Goal: Task Accomplishment & Management: Complete application form

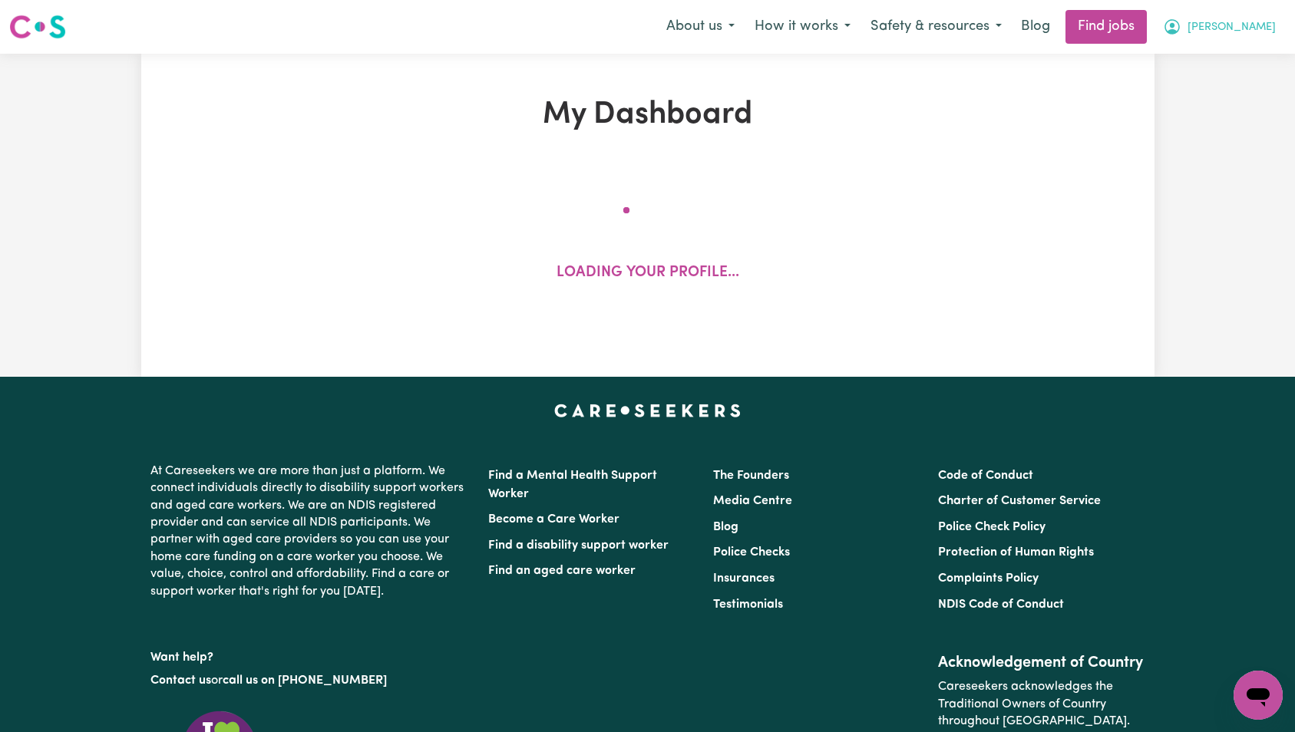
click at [1248, 35] on span "[PERSON_NAME]" at bounding box center [1232, 27] width 88 height 17
click at [1241, 58] on link "My Account" at bounding box center [1224, 59] width 121 height 29
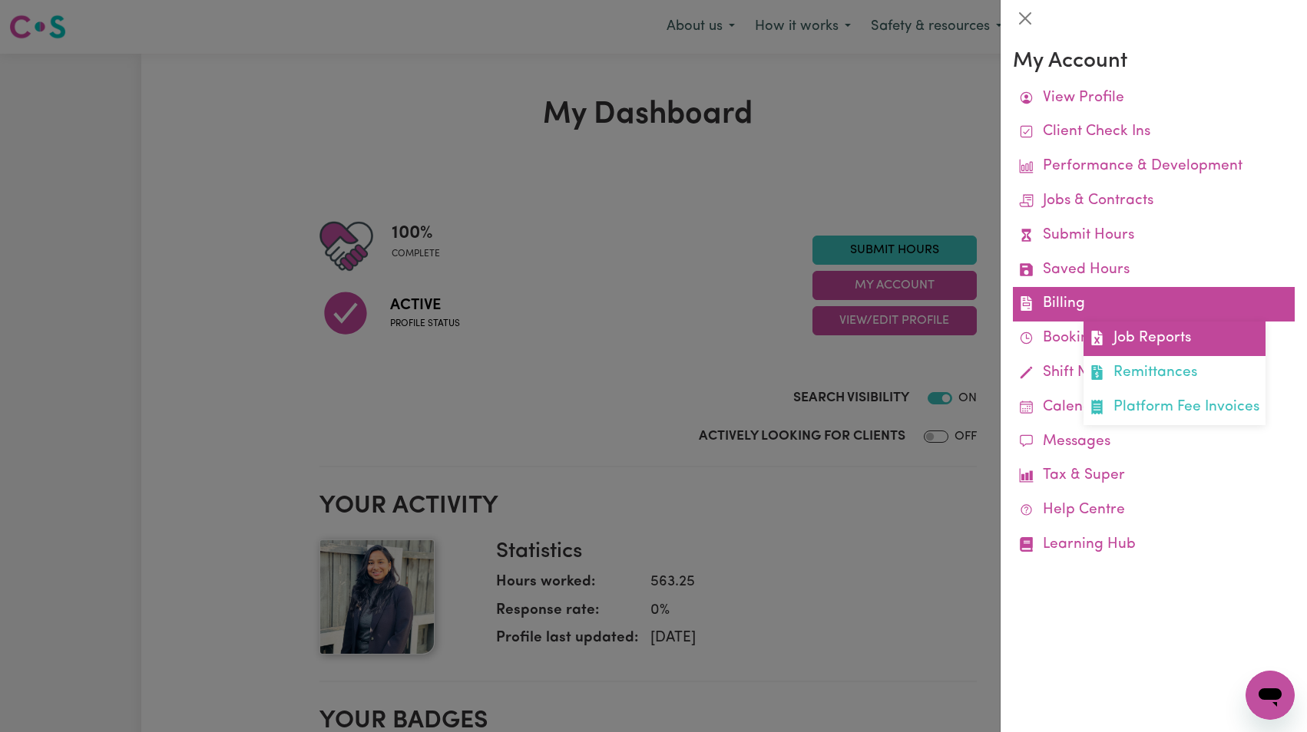
click at [1123, 330] on link "Job Reports" at bounding box center [1174, 339] width 182 height 35
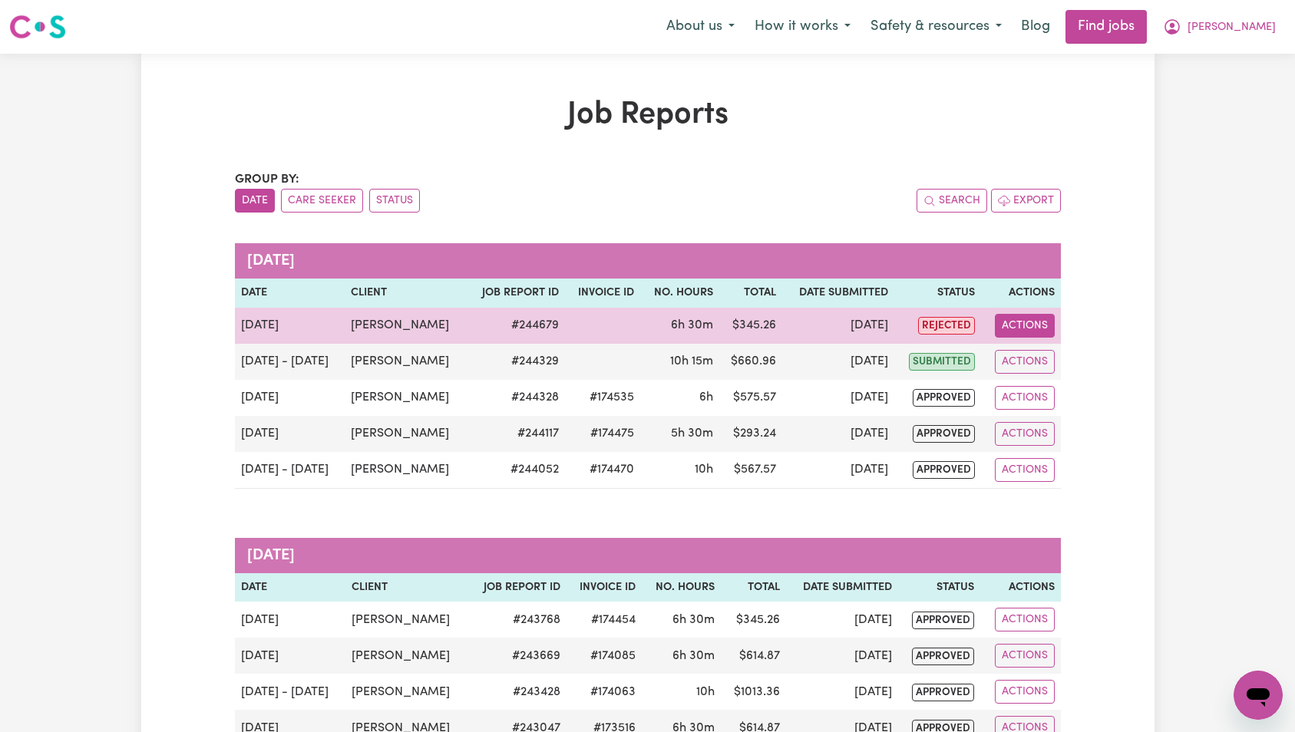
click at [1033, 326] on button "Actions" at bounding box center [1025, 326] width 60 height 24
click at [1044, 358] on link "View Job Report" at bounding box center [1062, 361] width 131 height 31
select select "pm"
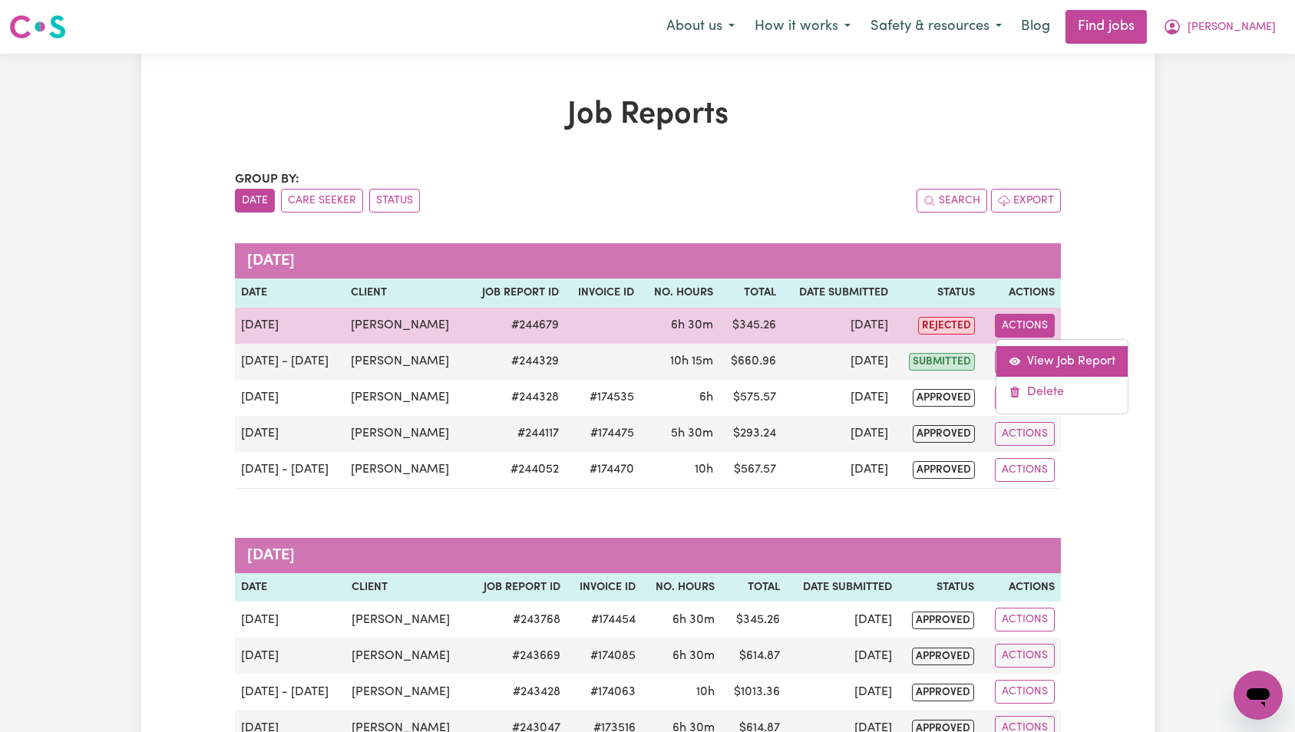
select select "pm"
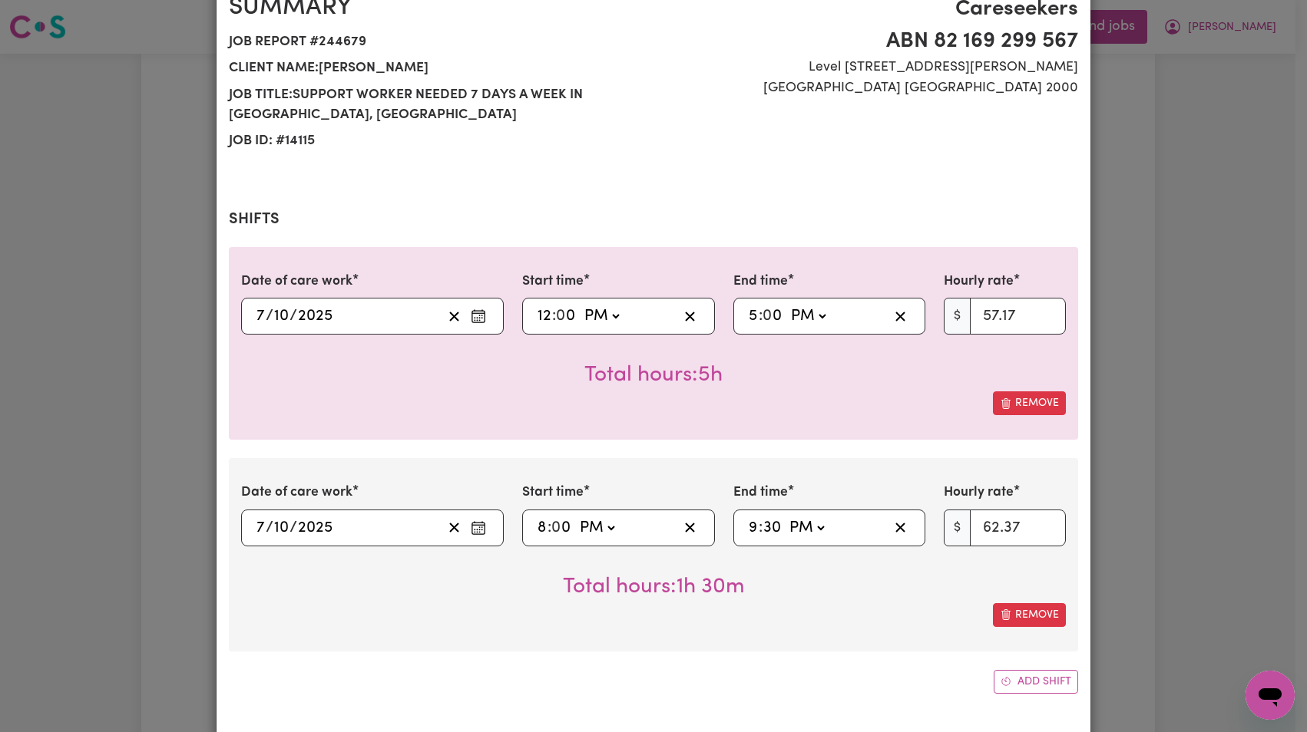
select select "57.17-Weekday"
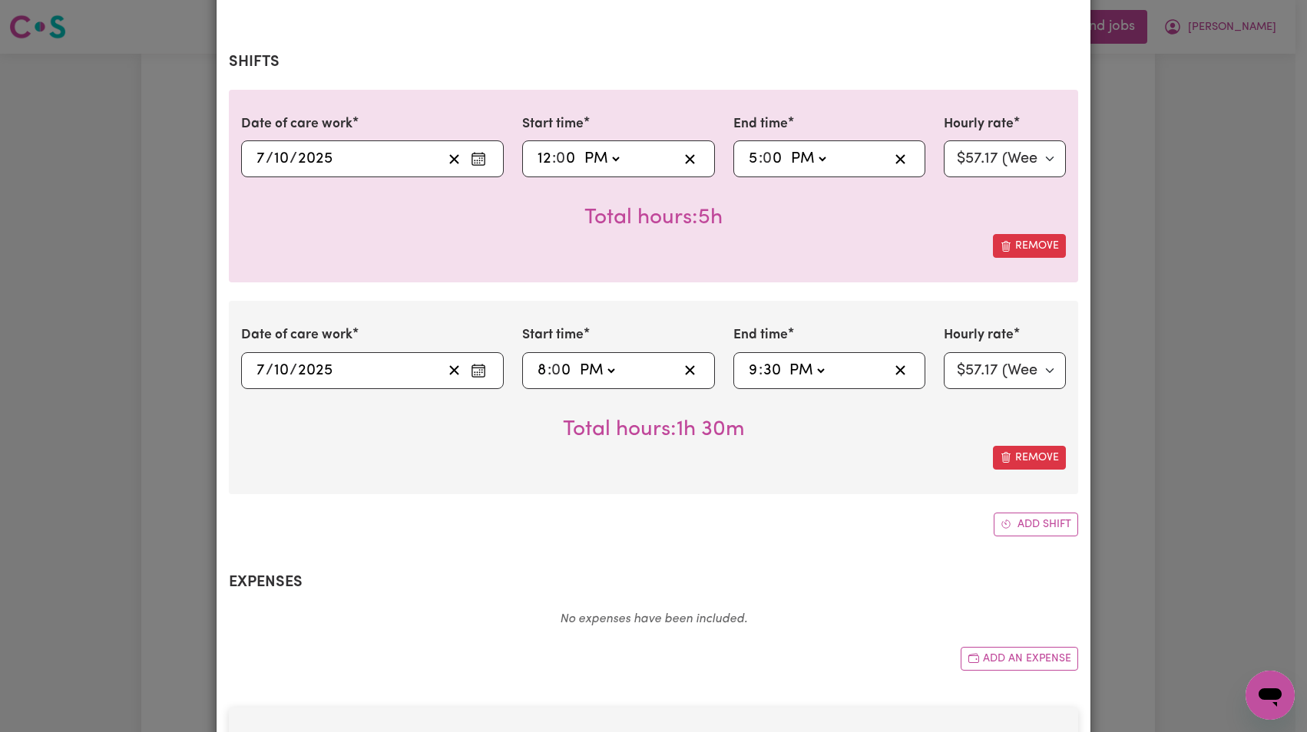
scroll to position [240, 0]
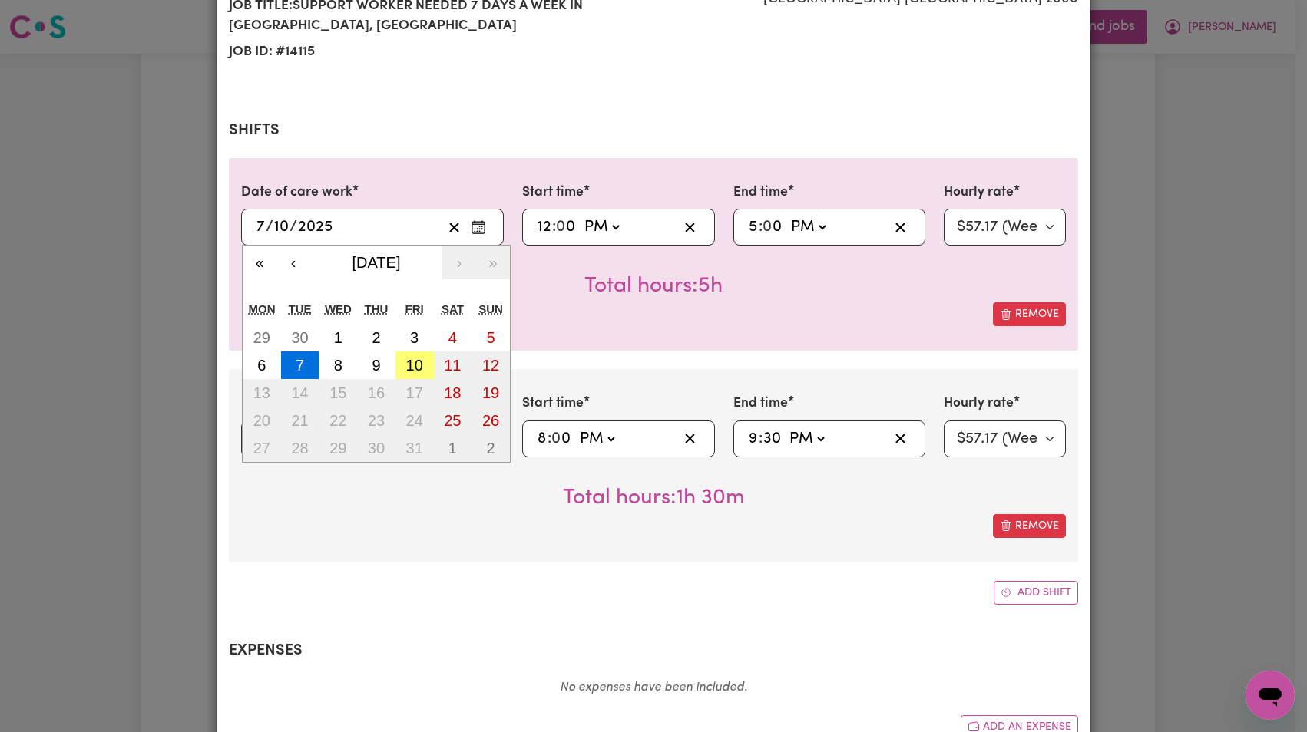
click at [313, 226] on input "2025" at bounding box center [315, 227] width 36 height 23
click at [261, 360] on button "6" at bounding box center [262, 366] width 38 height 28
type input "[DATE]"
type input "6"
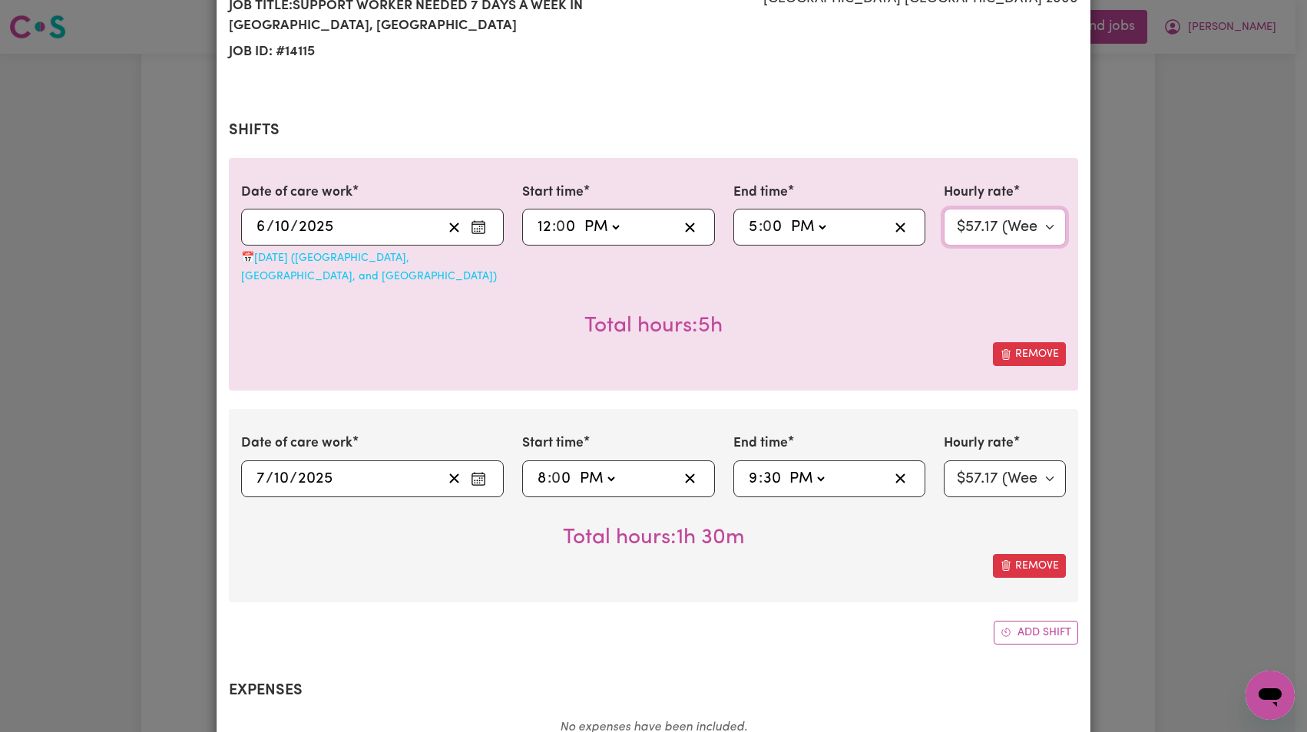
click at [998, 226] on select "Select rate... $57.17 (Weekday) $77.96 ([DATE]) $103.95 ([DATE]) $129.94 (Publi…" at bounding box center [1005, 227] width 122 height 37
click at [995, 226] on select "Select rate... $57.17 (Weekday) $77.96 ([DATE]) $103.95 ([DATE]) $129.94 (Publi…" at bounding box center [1005, 227] width 122 height 37
click at [1017, 240] on select "Select rate... $57.17 (Weekday) $77.96 ([DATE]) $103.95 ([DATE]) $129.94 (Publi…" at bounding box center [1005, 227] width 122 height 37
click at [350, 468] on div "[DATE] [DATE]" at bounding box center [348, 479] width 188 height 23
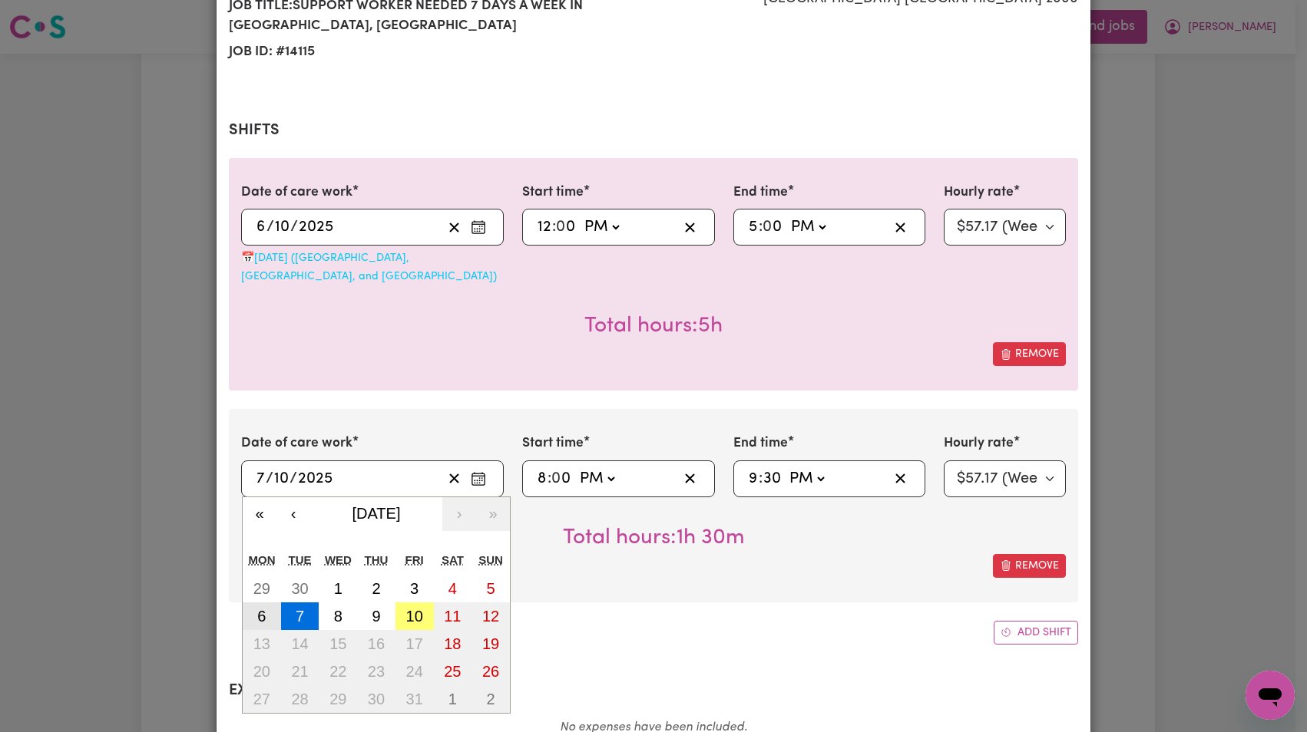
click at [257, 608] on abbr "6" at bounding box center [261, 616] width 8 height 17
type input "[DATE]"
type input "6"
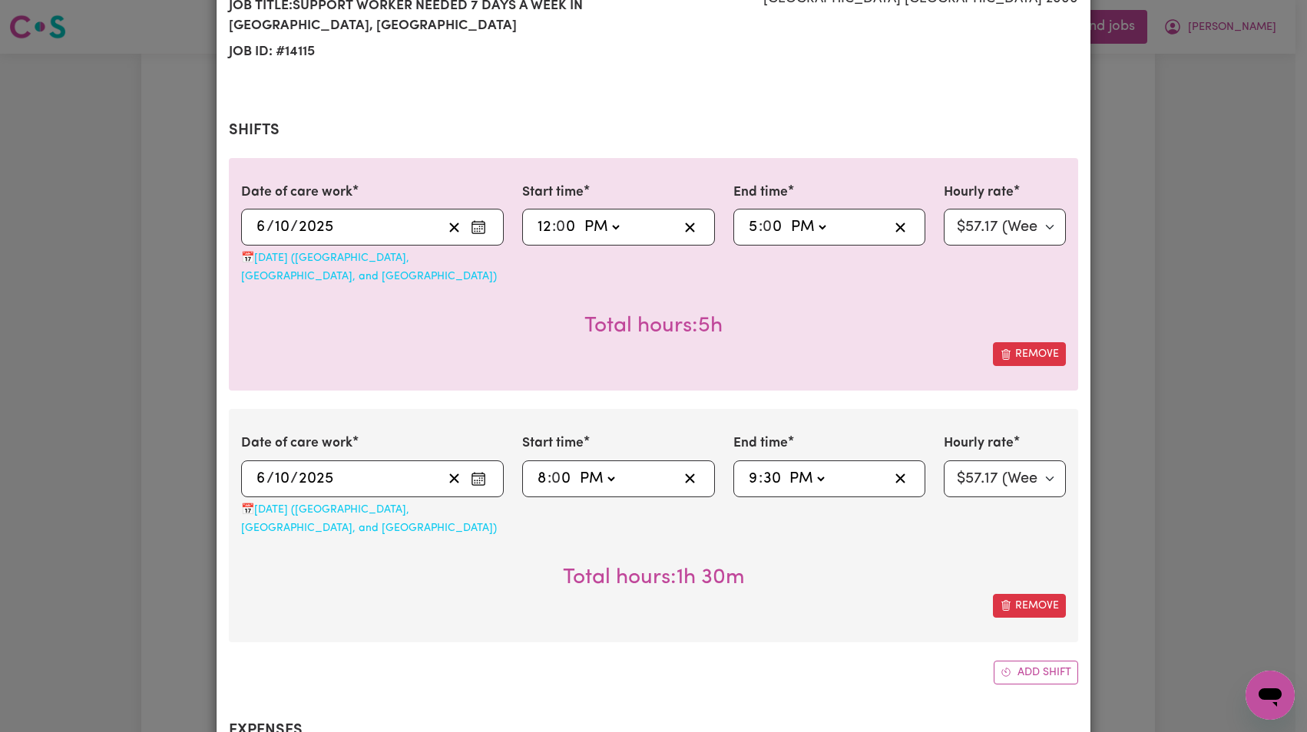
click at [547, 471] on span ":" at bounding box center [549, 479] width 4 height 17
click at [537, 468] on input "8" at bounding box center [542, 479] width 11 height 23
type input "17:00"
type input "5"
type input "18:30"
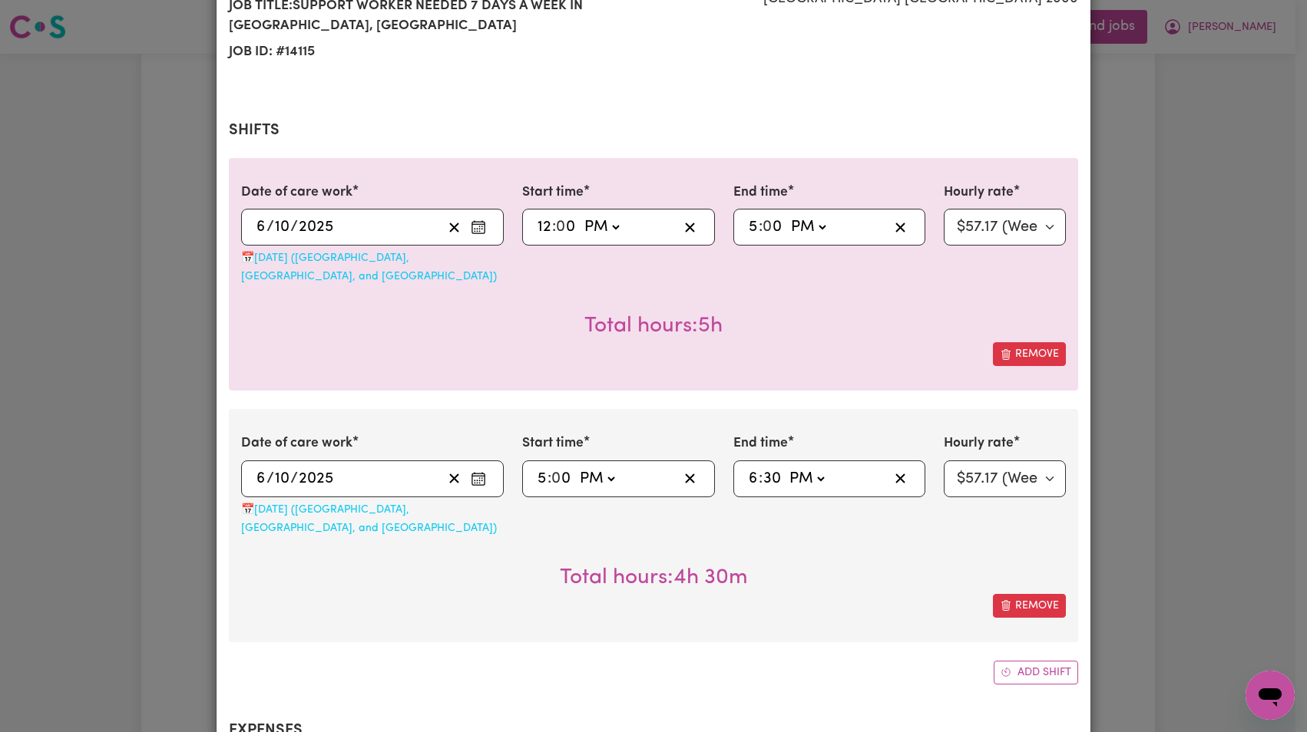
type input "6"
click at [1058, 461] on select "Select rate... $57.17 (Weekday) $77.96 ([DATE]) $103.95 ([DATE]) $129.94 (Publi…" at bounding box center [1005, 479] width 122 height 37
select select "62.37-EveningCare"
click at [992, 461] on select "Select rate... $57.17 (Weekday) $77.96 ([DATE]) $103.95 ([DATE]) $129.94 (Publi…" at bounding box center [1005, 479] width 122 height 37
click at [1061, 409] on div "Date of care work [DATE] [DATE] « ‹ [DATE] › » Mon Tue Wed Thu Fri Sat Sun 29 3…" at bounding box center [653, 525] width 849 height 233
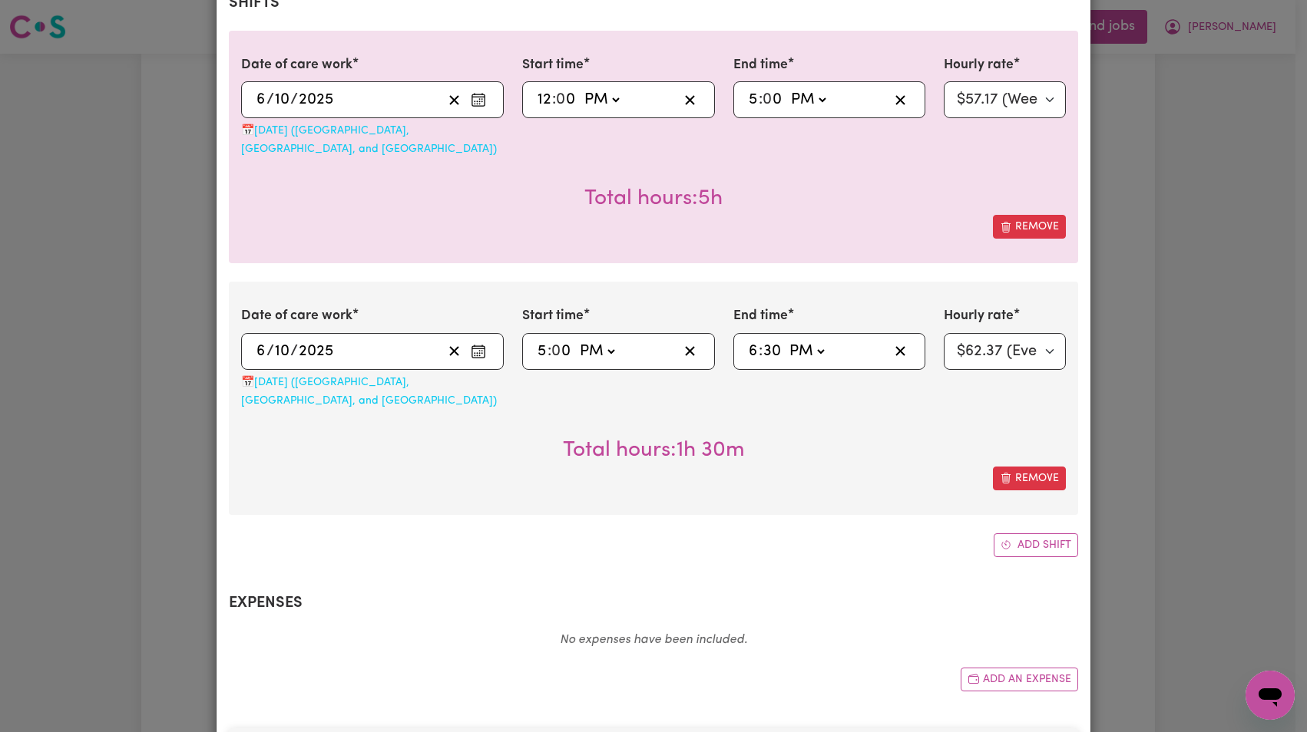
scroll to position [660, 0]
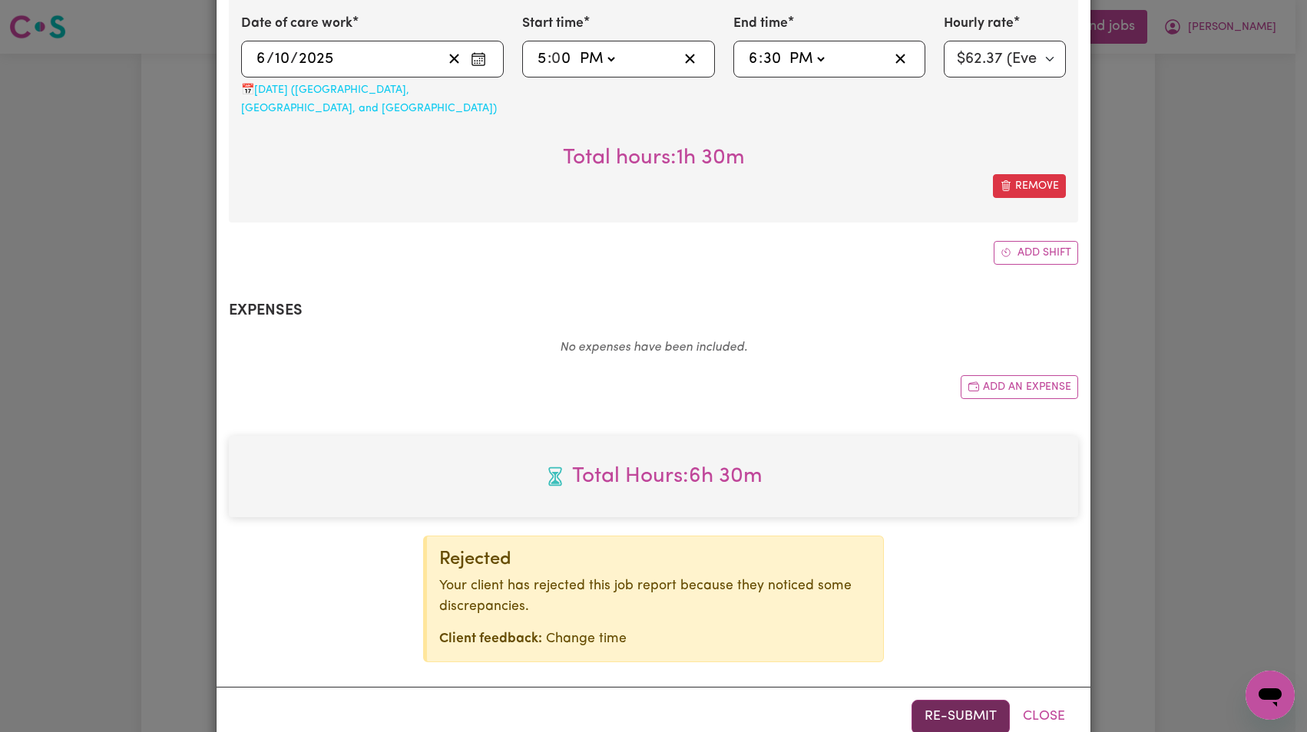
click at [967, 700] on button "Re-submit" at bounding box center [960, 717] width 98 height 34
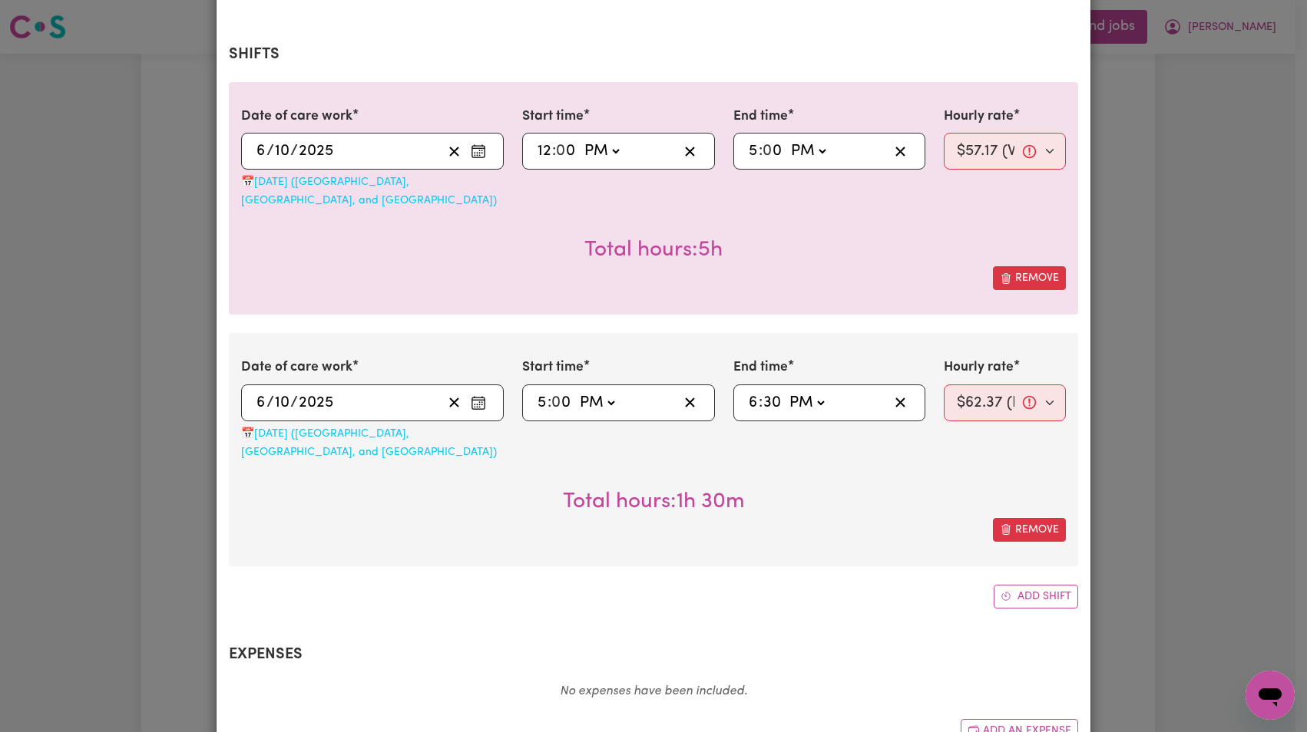
scroll to position [282, 0]
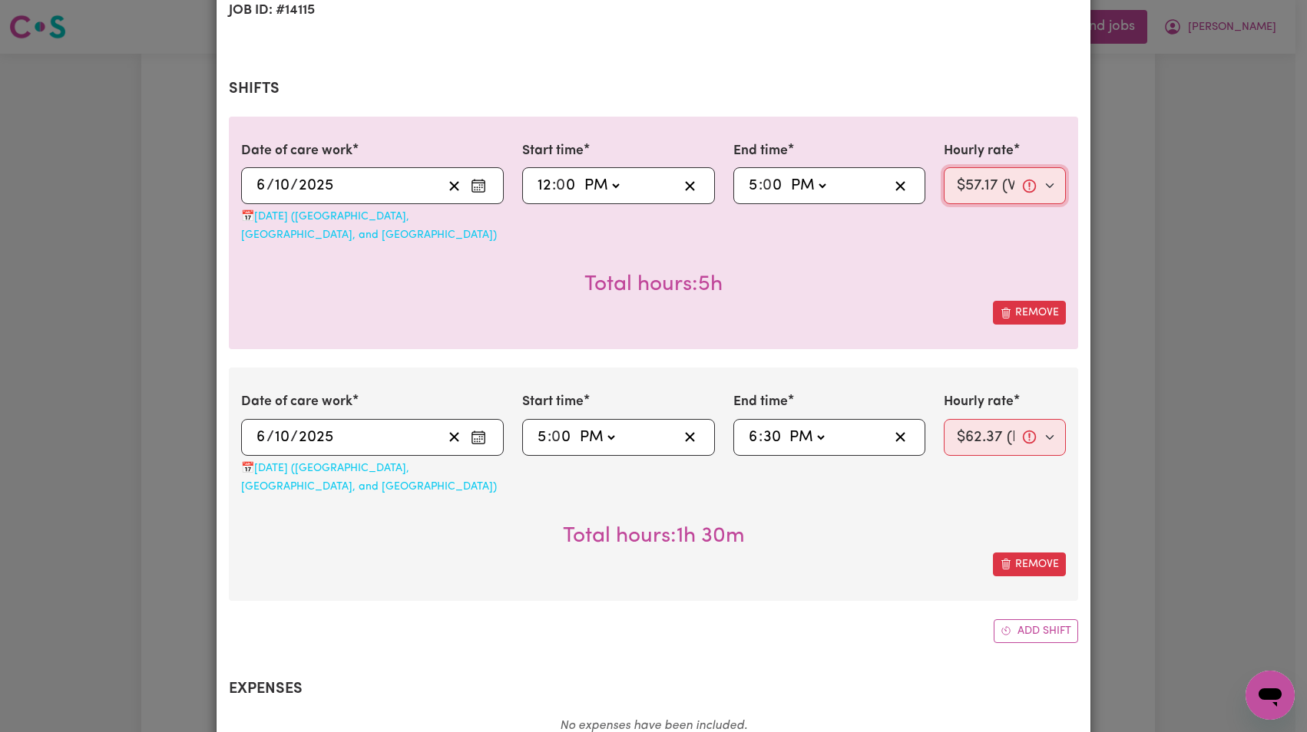
click at [999, 179] on select "Select rate... $57.17 (Weekday) $77.96 ([DATE]) $103.95 ([DATE]) $129.94 (Publi…" at bounding box center [1005, 185] width 122 height 37
click at [1011, 219] on div "Hourly rate Select rate... $57.17 (Weekday) $77.96 ([DATE]) $103.95 ([DATE]) $1…" at bounding box center [1004, 192] width 140 height 103
click at [1006, 199] on select "Select rate... $57.17 (Weekday) $77.96 ([DATE]) $103.95 ([DATE]) $129.94 (Publi…" at bounding box center [1005, 185] width 122 height 37
click at [1010, 177] on select "Select rate... $57.17 (Weekday) $77.96 ([DATE]) $103.95 ([DATE]) $129.94 (Publi…" at bounding box center [1005, 185] width 122 height 37
select select "57.17-Weekday"
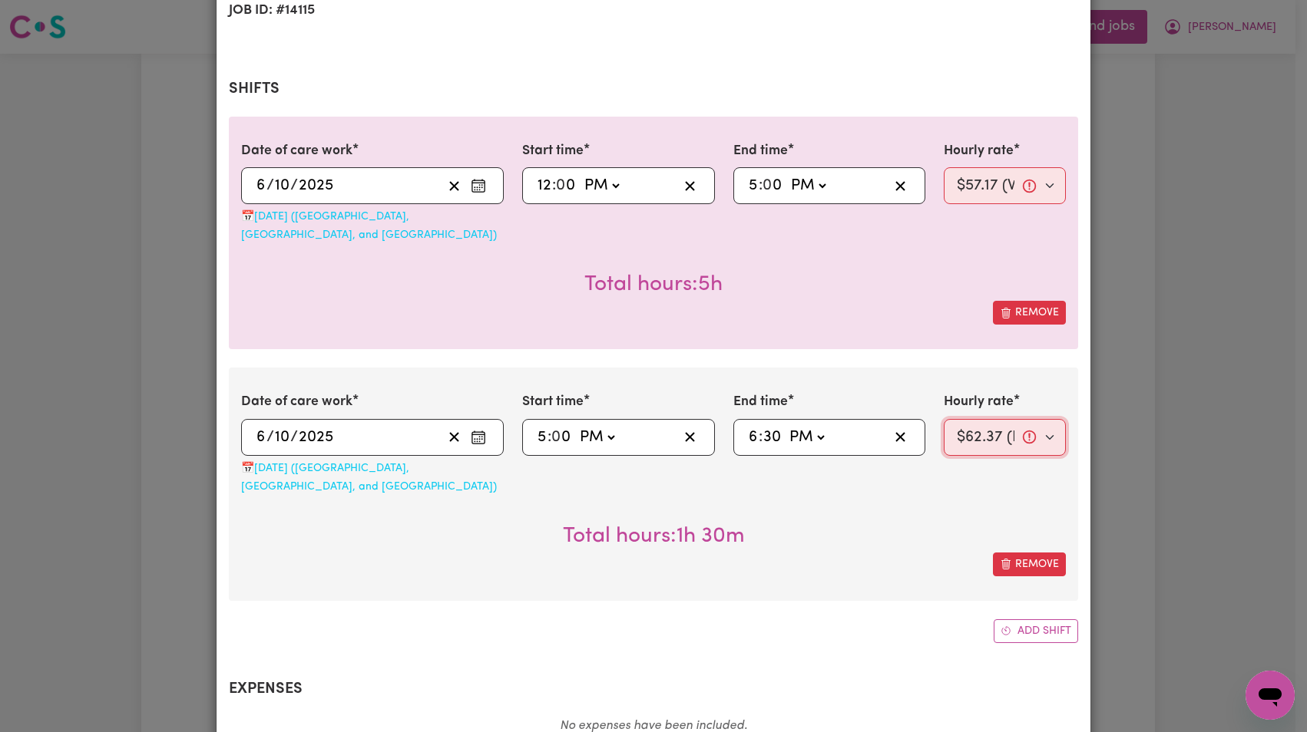
click at [1012, 419] on select "Select rate... $57.17 (Weekday) $77.96 ([DATE]) $103.95 ([DATE]) $129.94 (Publi…" at bounding box center [1005, 437] width 122 height 37
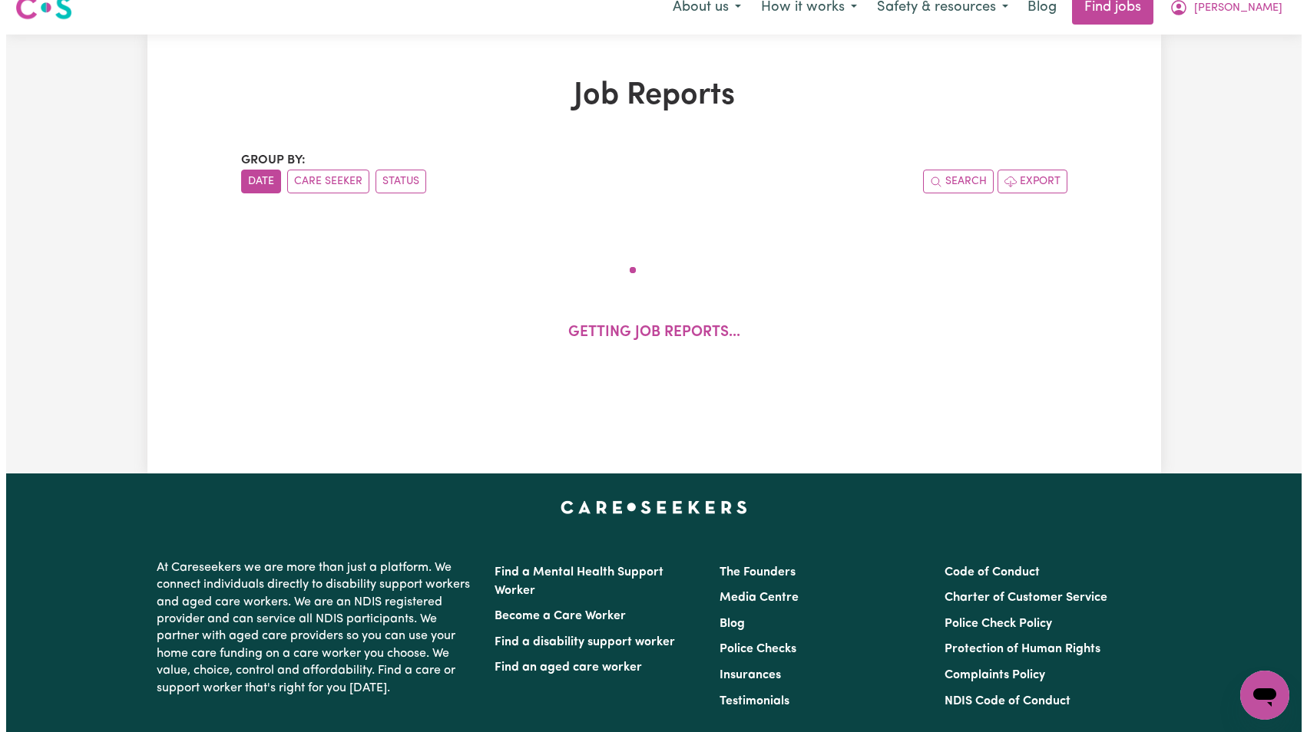
scroll to position [41, 0]
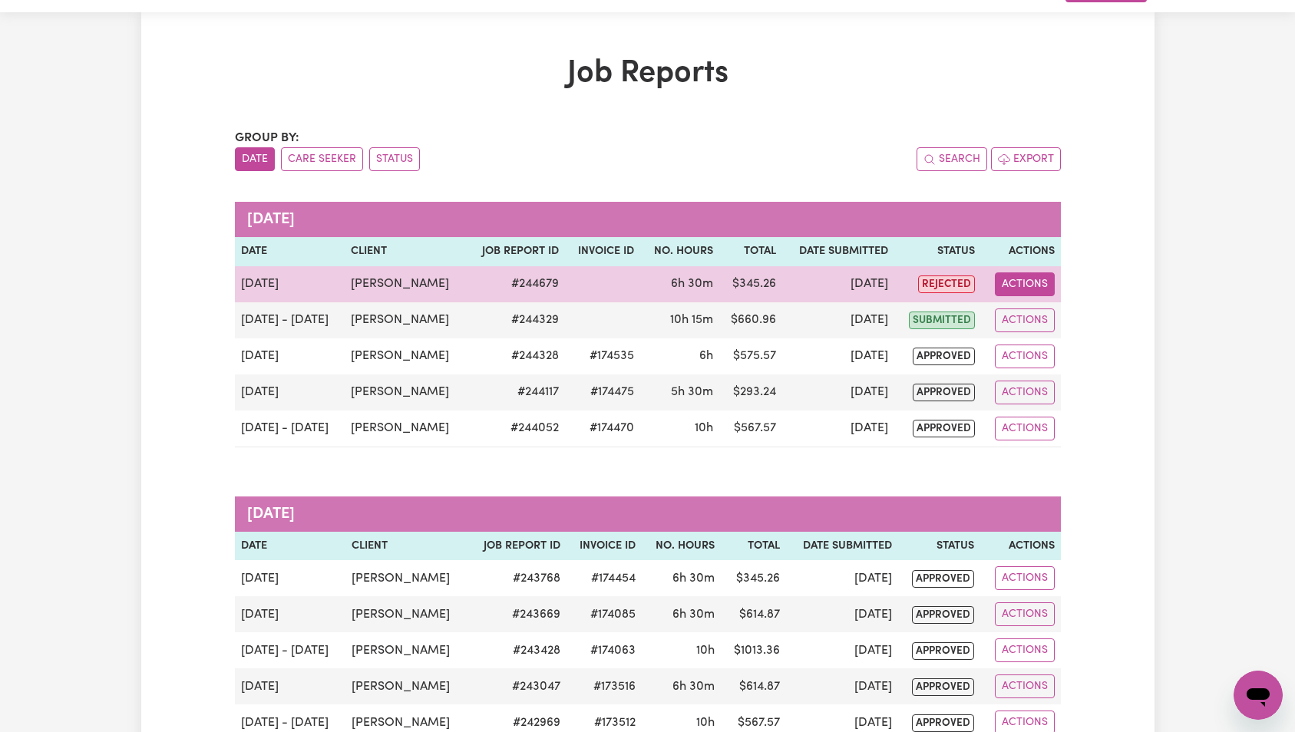
click at [1008, 281] on button "Actions" at bounding box center [1025, 285] width 60 height 24
click at [1030, 311] on link "View Job Report" at bounding box center [1062, 320] width 131 height 31
select select "pm"
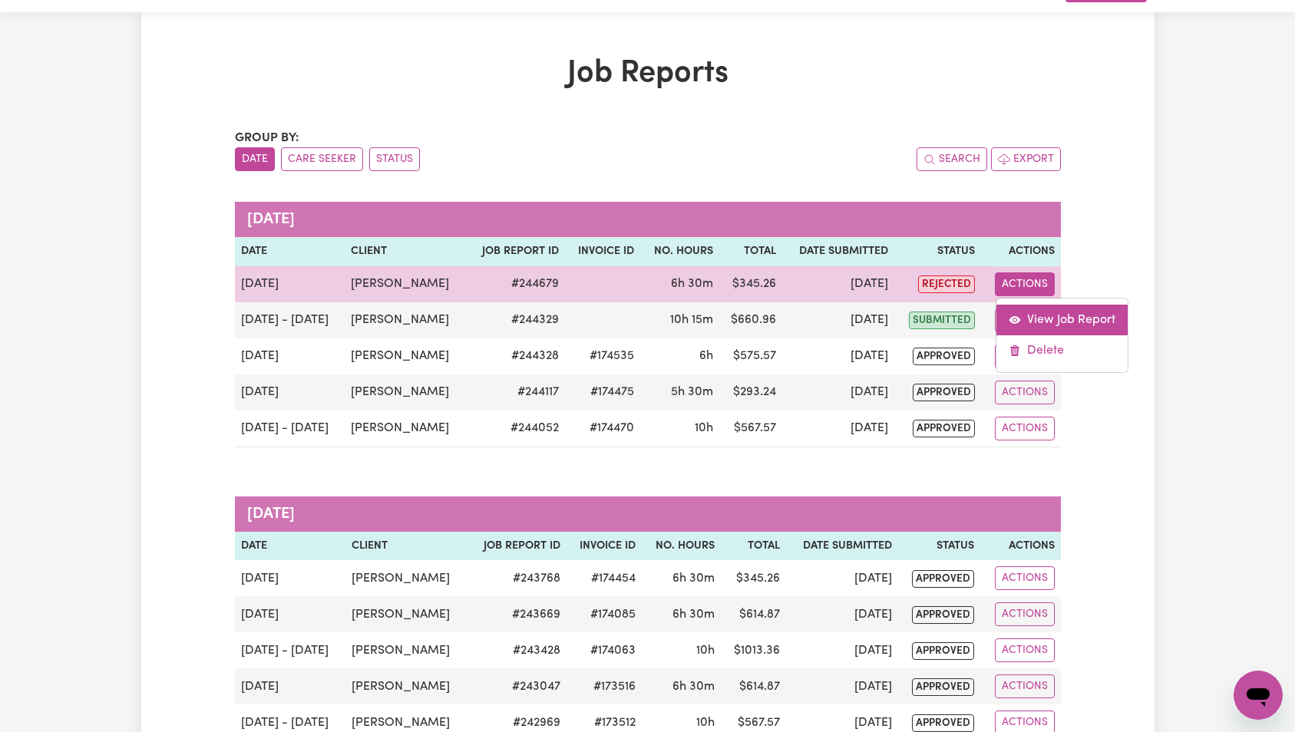
select select "pm"
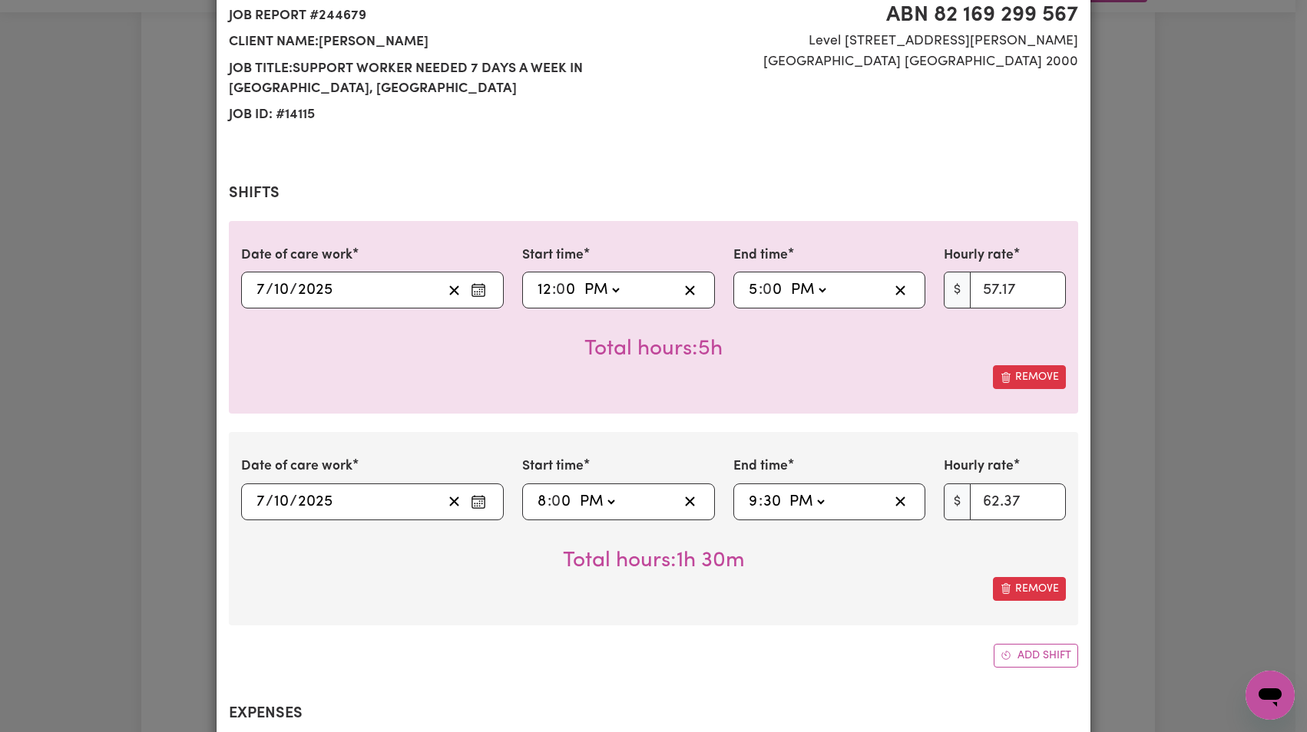
select select "57.17-Weekday"
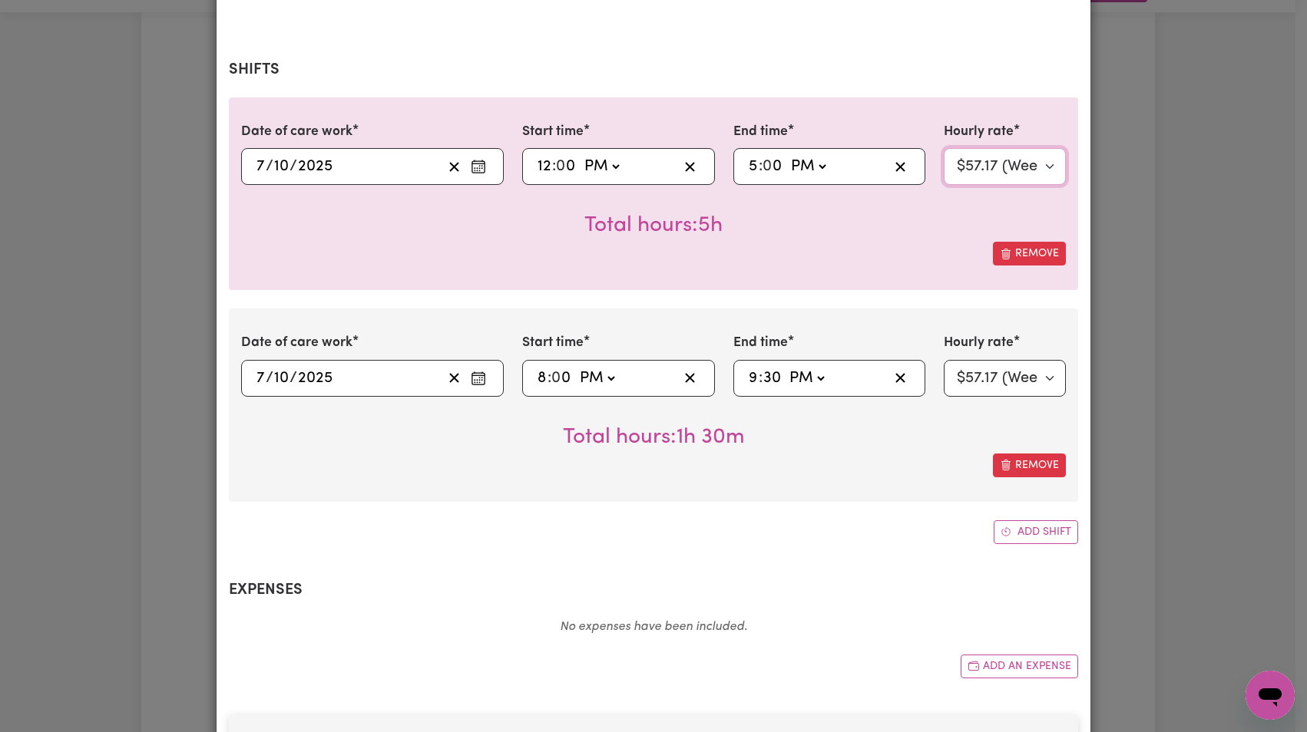
click at [989, 165] on select "Select rate... $57.17 (Weekday) $77.96 ([DATE]) $103.95 ([DATE]) $129.94 (Publi…" at bounding box center [1005, 166] width 122 height 37
click at [994, 170] on select "Select rate... $57.17 (Weekday) $77.96 ([DATE]) $103.95 ([DATE]) $129.94 (Publi…" at bounding box center [1005, 166] width 122 height 37
select select "57.17-Weekday"
click at [1008, 374] on select "Select rate... $57.17 (Weekday) $77.96 ([DATE]) $103.95 ([DATE]) $129.94 (Publi…" at bounding box center [1005, 378] width 122 height 37
click at [1003, 371] on select "Select rate... $57.17 (Weekday) $77.96 ([DATE]) $103.95 ([DATE]) $129.94 (Publi…" at bounding box center [1005, 378] width 122 height 37
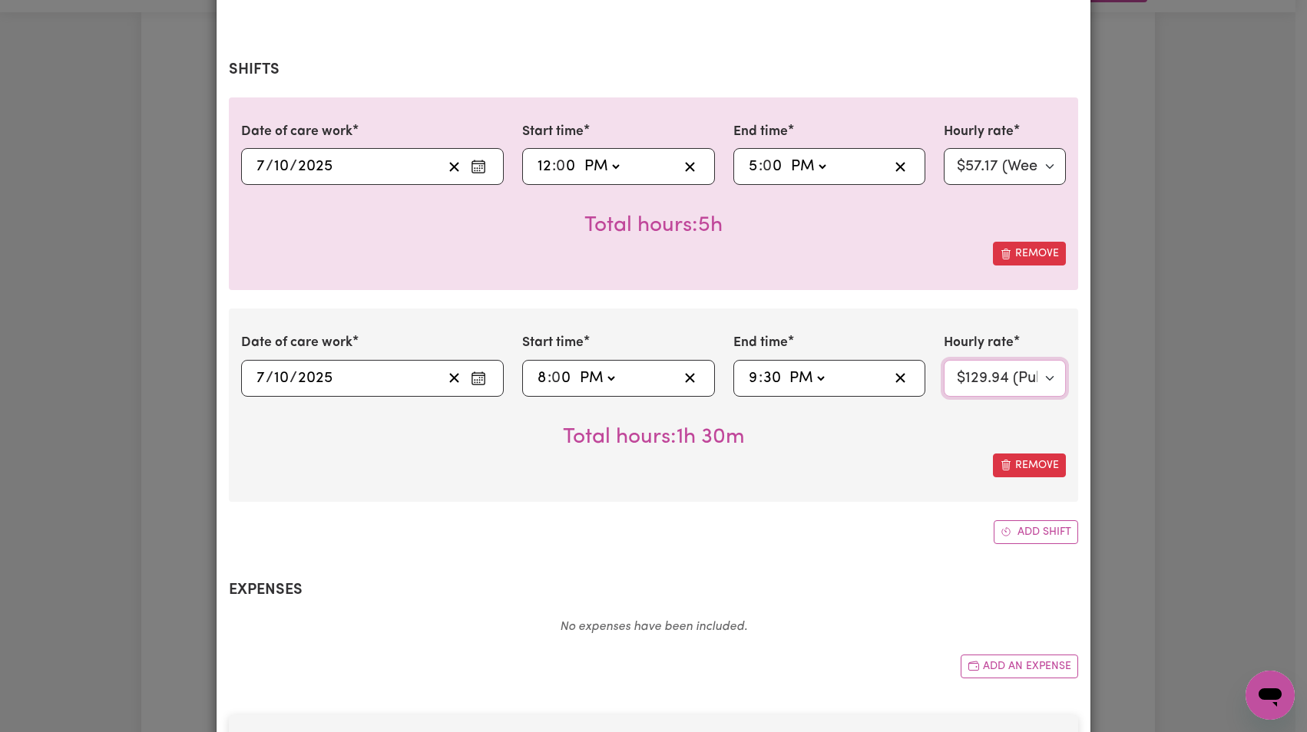
select select "62.37-EveningCare"
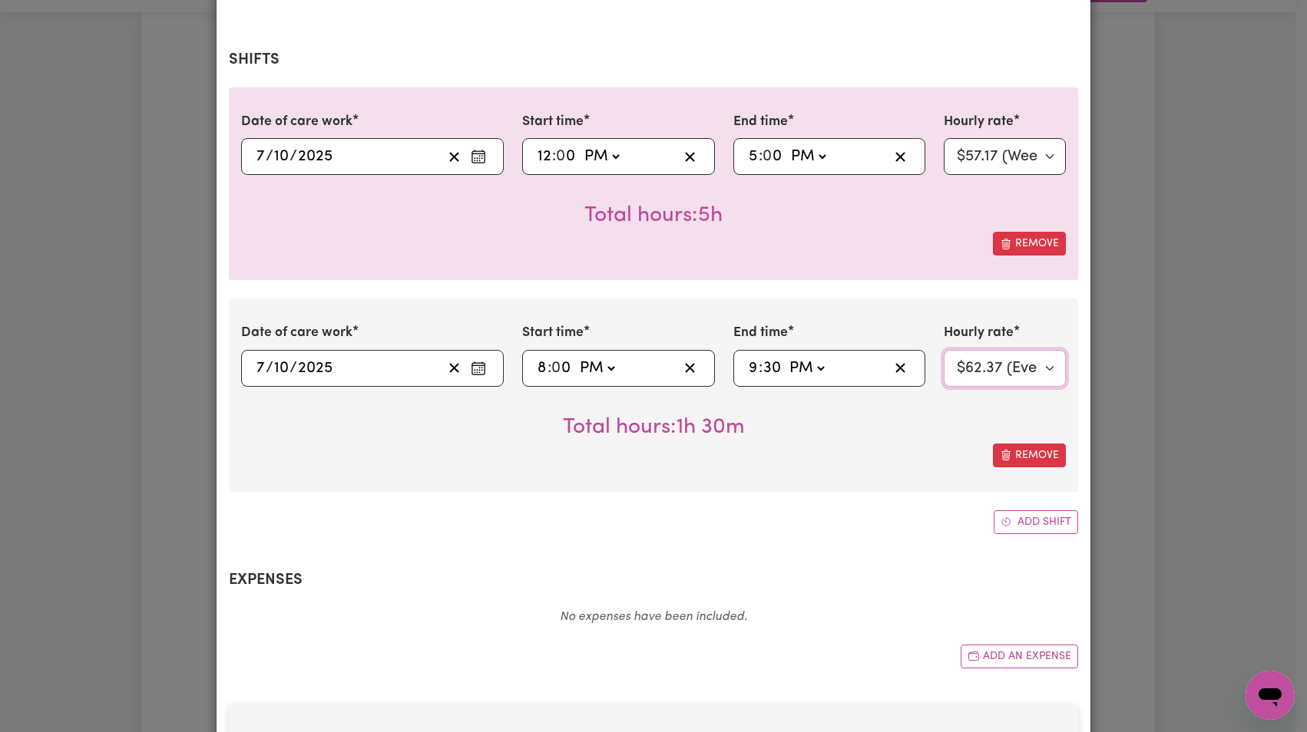
scroll to position [321, 0]
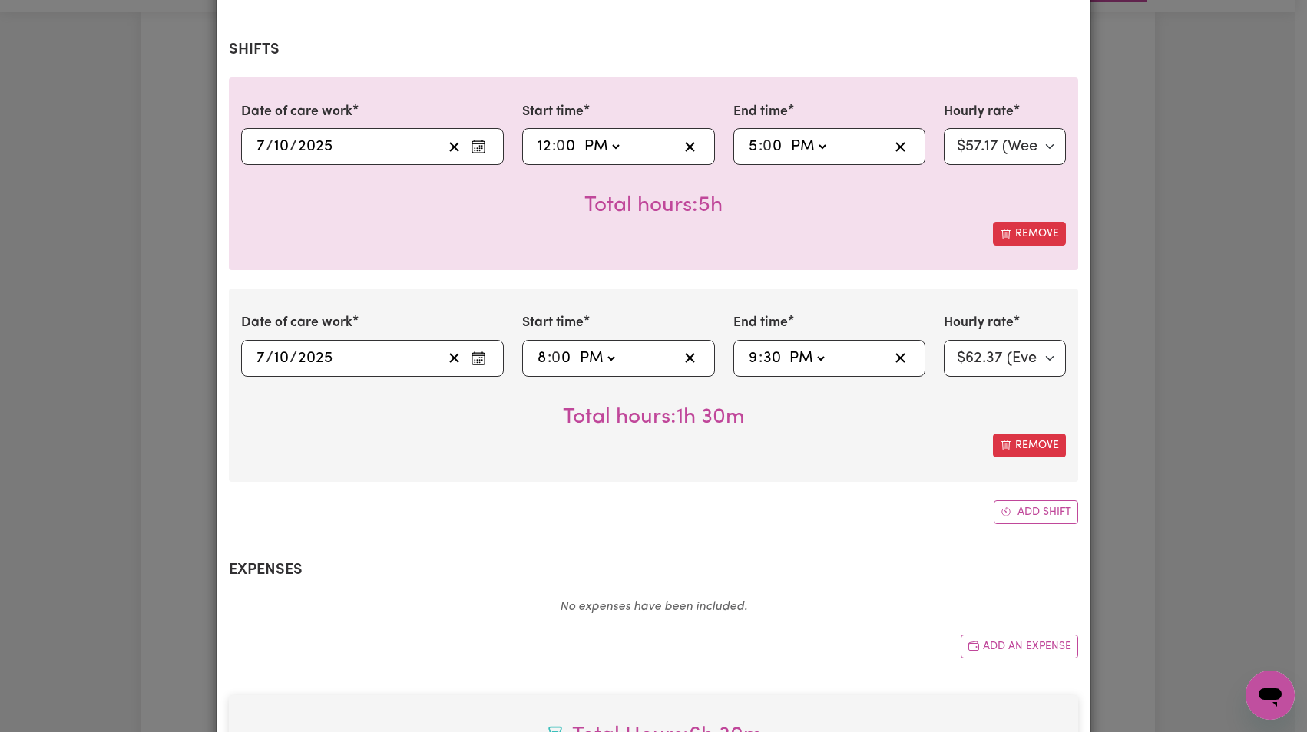
click at [541, 355] on input "8" at bounding box center [542, 358] width 11 height 23
type input "17:00"
type input "5"
type input "18:30"
type input "6"
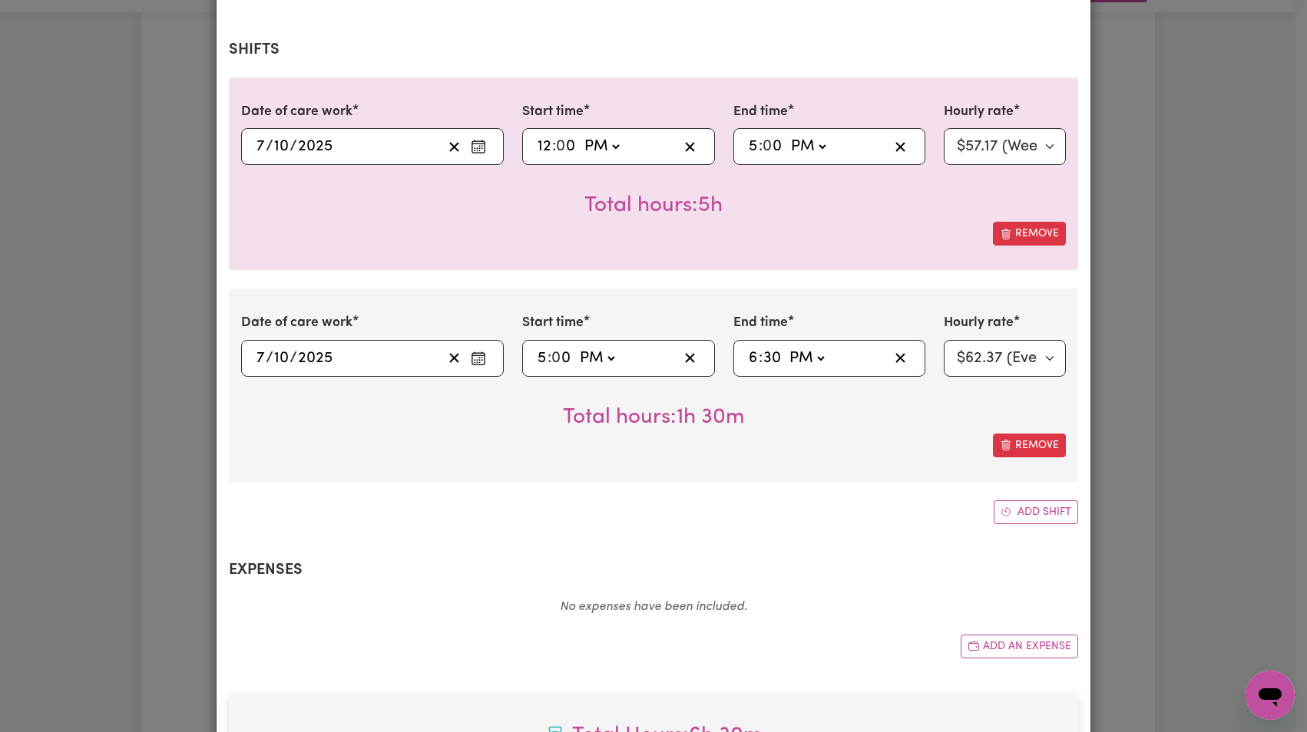
click at [689, 496] on div "Date of care work 2025-10-07 7 / 10 / 2025 Start time 12:00 12 : 0 0 AM PM End …" at bounding box center [653, 301] width 849 height 447
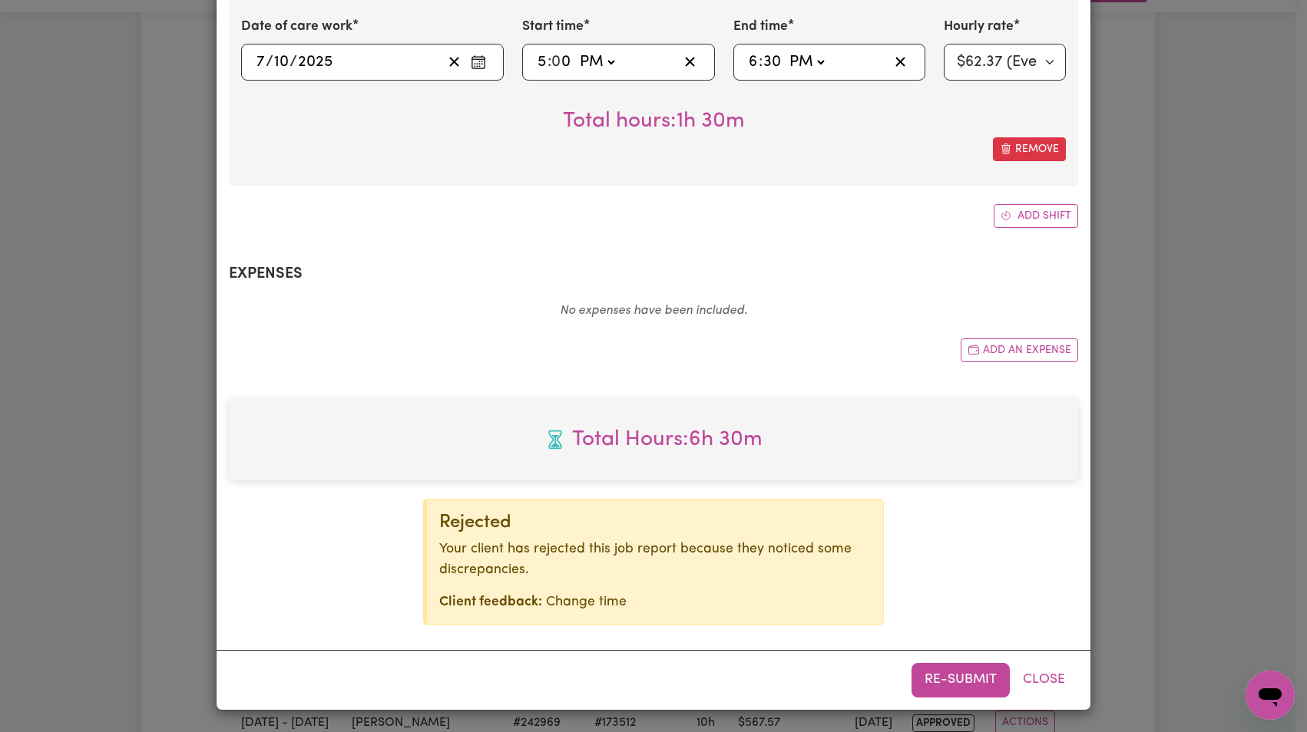
click at [947, 679] on button "Re-submit" at bounding box center [960, 680] width 98 height 34
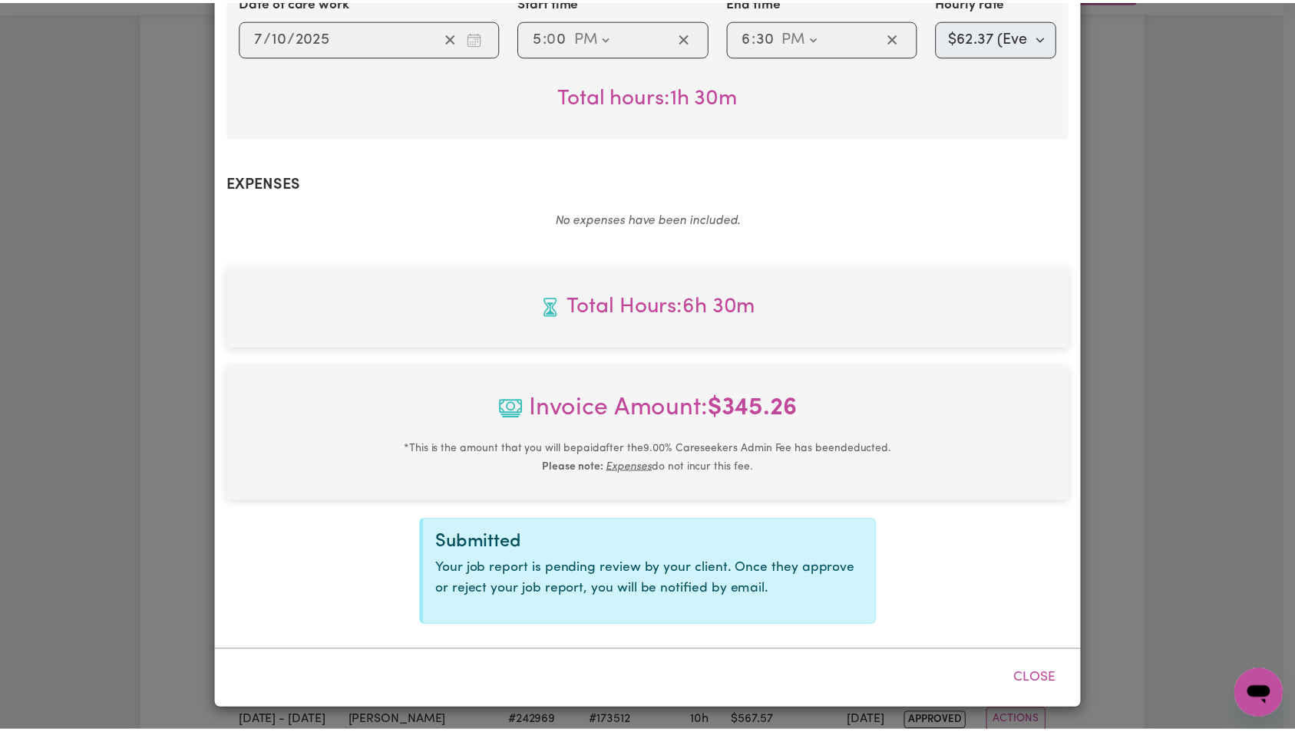
scroll to position [0, 0]
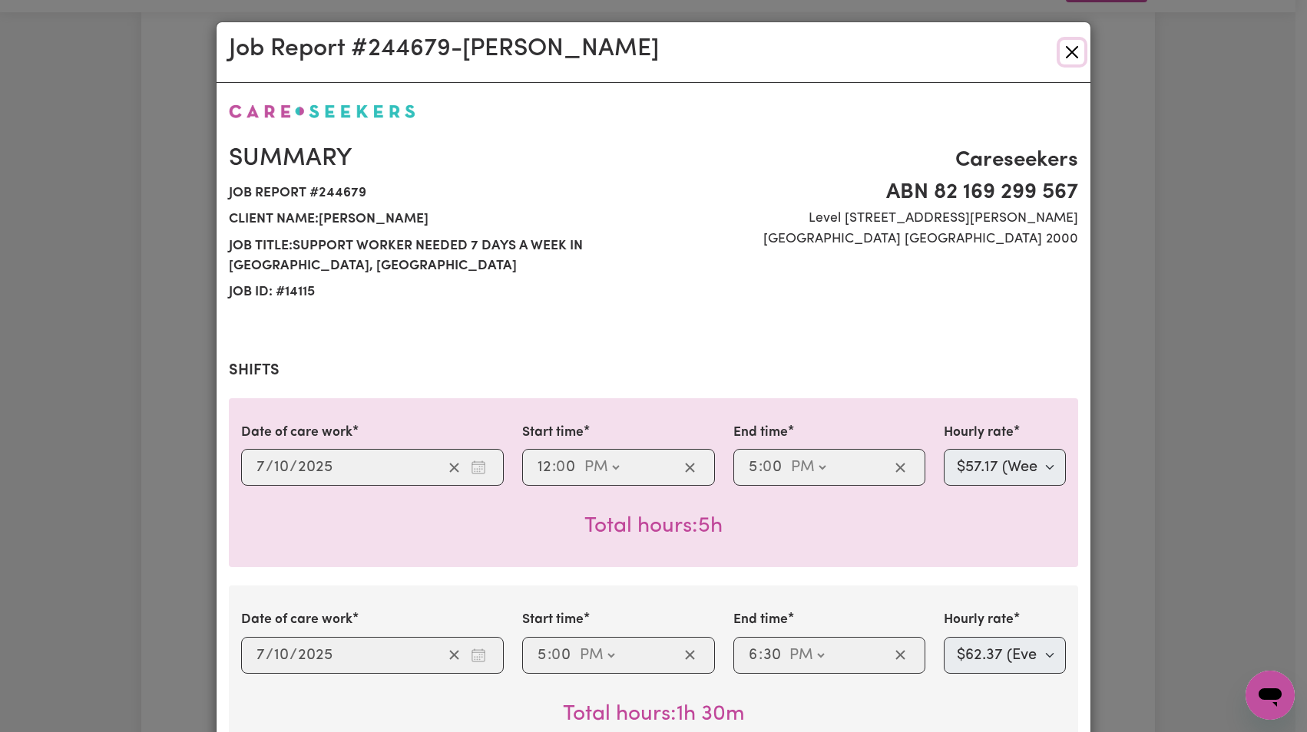
click at [1067, 55] on button "Close" at bounding box center [1071, 52] width 25 height 25
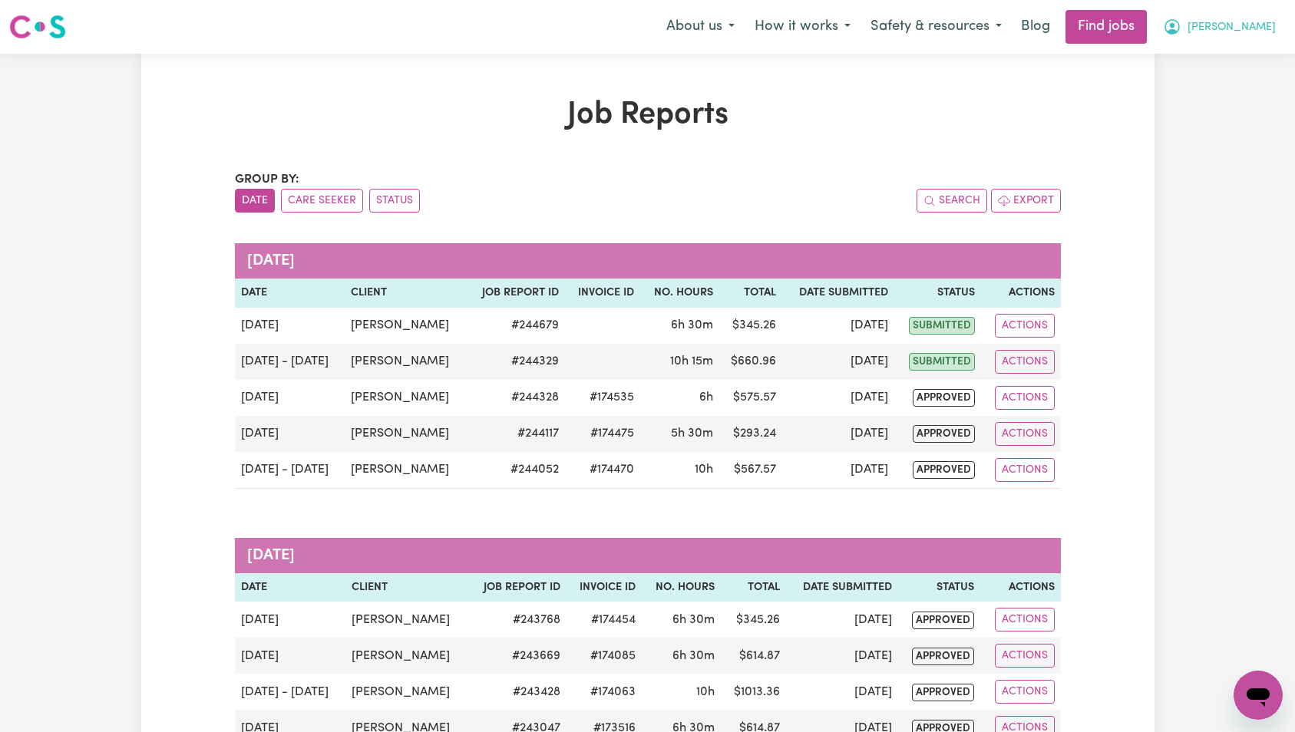
click at [1244, 31] on span "[PERSON_NAME]" at bounding box center [1232, 27] width 88 height 17
click at [1228, 116] on link "Logout" at bounding box center [1224, 117] width 121 height 29
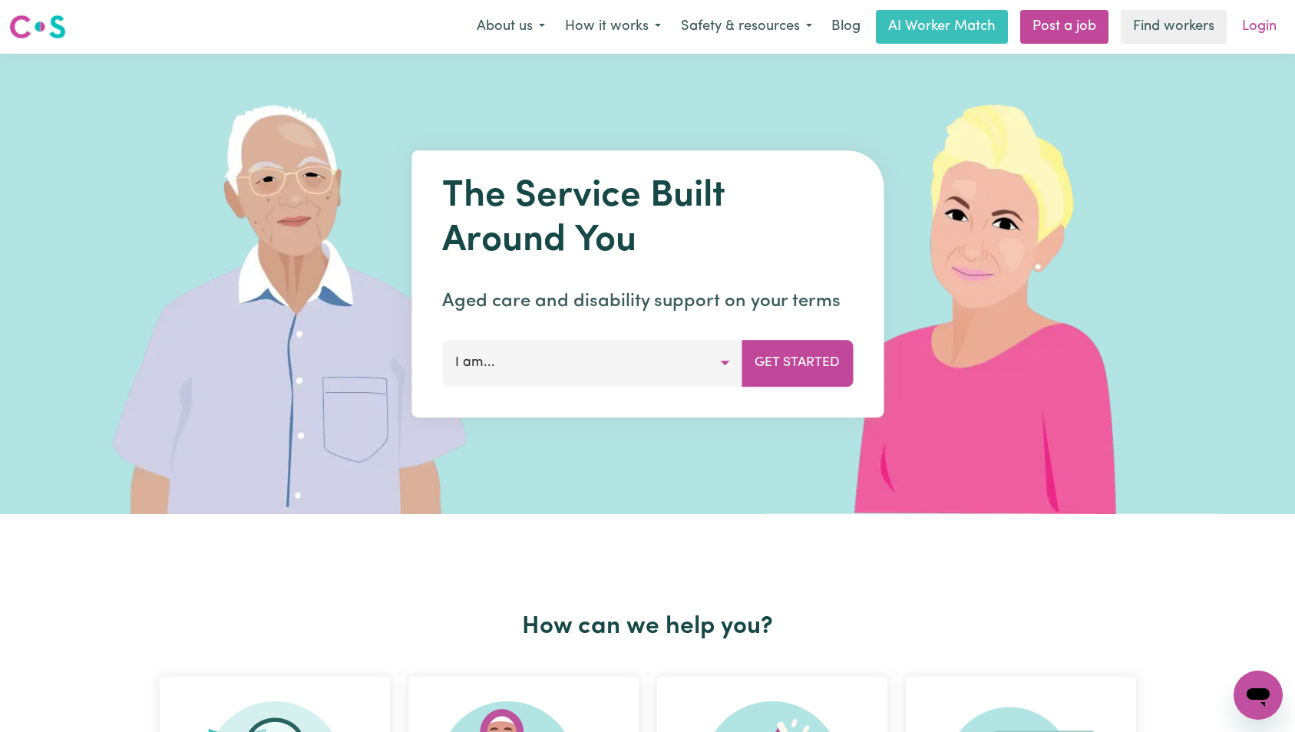
click at [1250, 37] on link "Login" at bounding box center [1259, 27] width 53 height 34
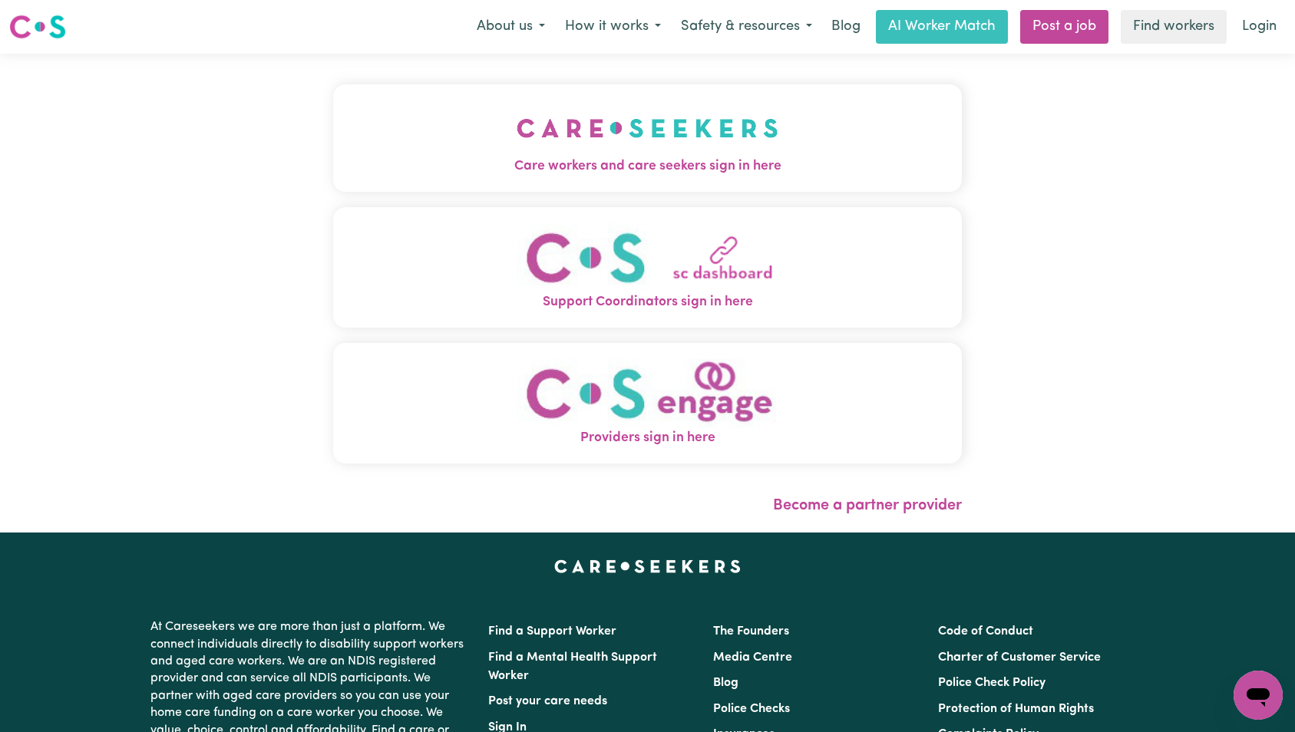
drag, startPoint x: 276, startPoint y: 140, endPoint x: 308, endPoint y: 148, distance: 32.4
click at [517, 140] on img "Care workers and care seekers sign in here" at bounding box center [648, 128] width 262 height 57
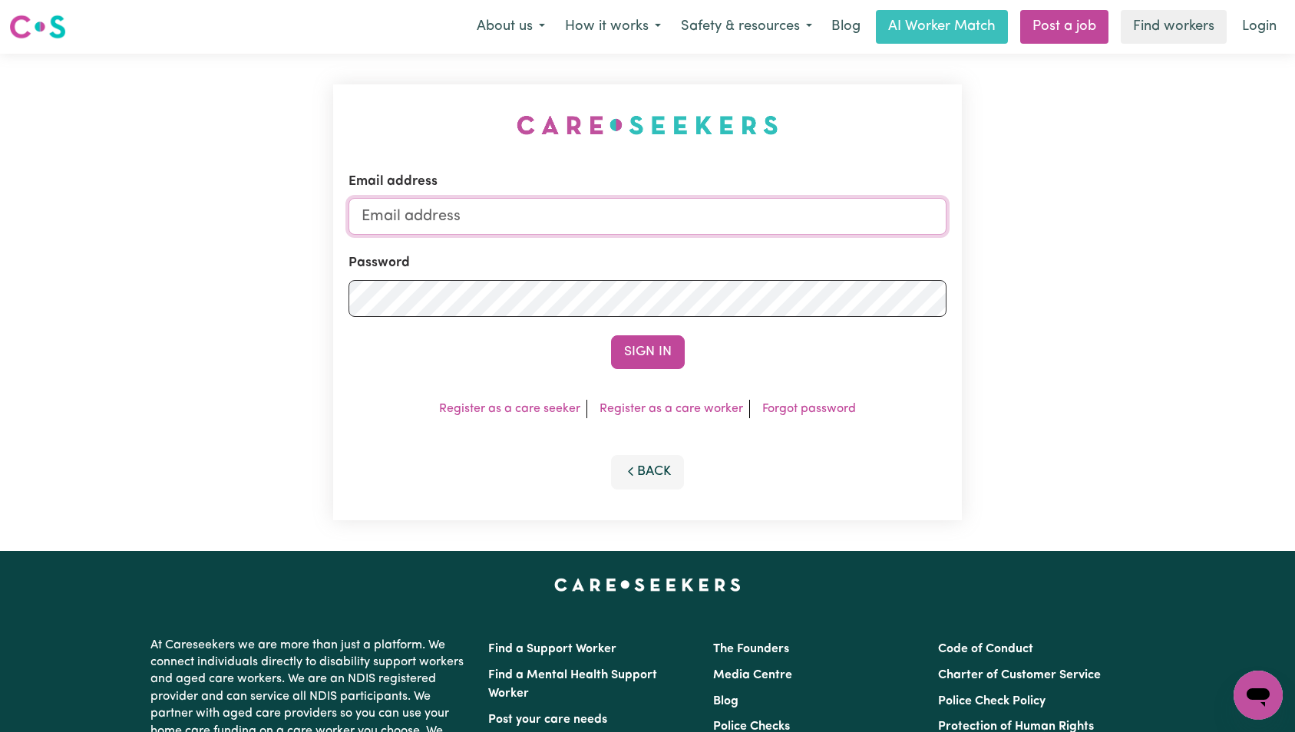
click at [621, 222] on input "Email address" at bounding box center [648, 216] width 599 height 37
click at [618, 216] on input "superuser~v" at bounding box center [648, 216] width 599 height 37
type input "superuser~JoshuaGranvillani@careseekers.com.au"
click at [611, 335] on button "Sign In" at bounding box center [648, 352] width 74 height 34
